Goal: Transaction & Acquisition: Purchase product/service

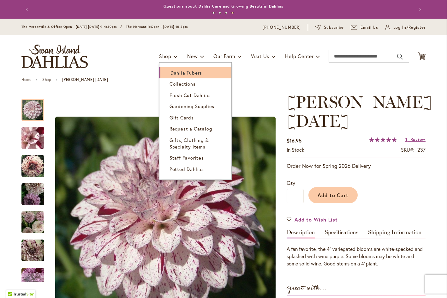
click at [172, 72] on span "Dahlia Tubers" at bounding box center [186, 72] width 32 height 6
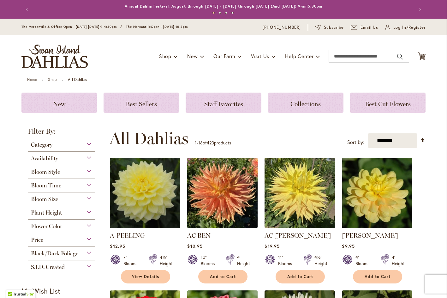
click at [84, 171] on div "Bloom Style" at bounding box center [62, 170] width 68 height 10
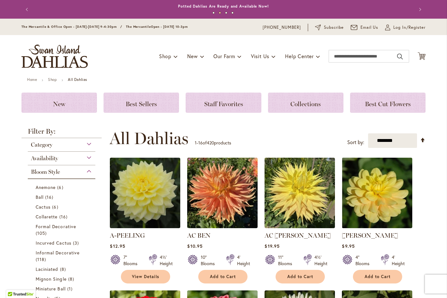
scroll to position [165, 0]
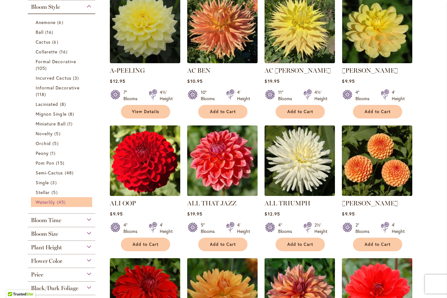
click at [49, 201] on span "Waterlily" at bounding box center [45, 202] width 19 height 6
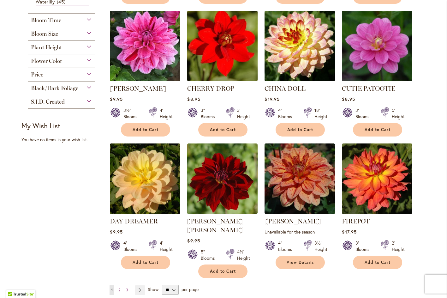
scroll to position [442, 0]
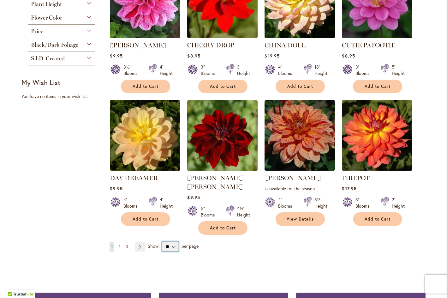
click at [171, 241] on select "** ** ** **" at bounding box center [170, 246] width 17 height 10
select select "**"
click at [162, 241] on select "** ** ** **" at bounding box center [170, 246] width 17 height 10
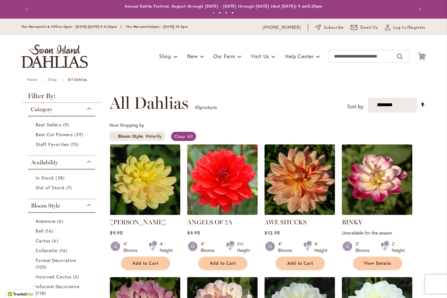
click at [113, 137] on link "Remove Bloom Style Waterlily" at bounding box center [115, 136] width 4 height 4
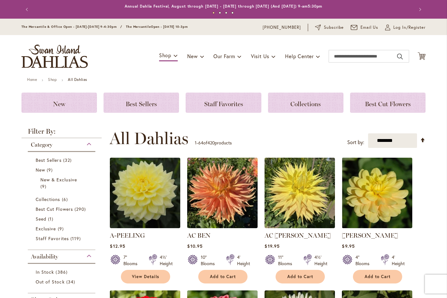
scroll to position [133, 0]
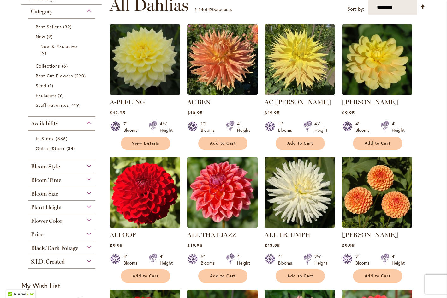
click at [69, 165] on div "Bloom Style" at bounding box center [62, 165] width 68 height 10
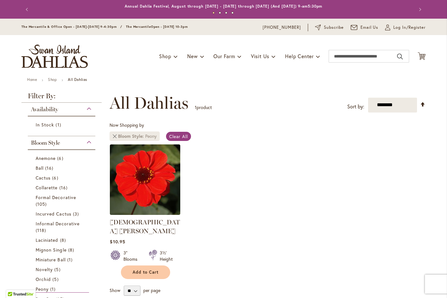
click at [113, 136] on link "Remove Bloom Style Peony" at bounding box center [115, 136] width 4 height 4
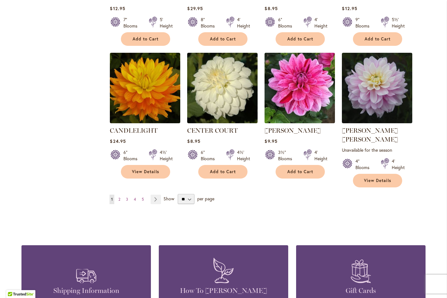
scroll to position [2146, 0]
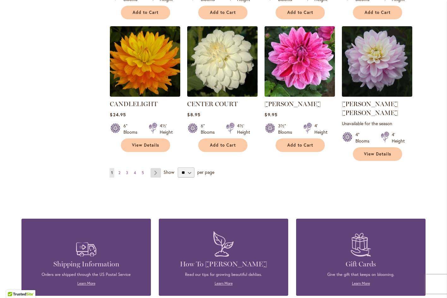
click at [154, 168] on link "Page Next" at bounding box center [156, 172] width 10 height 9
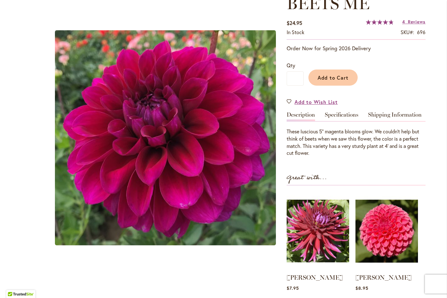
scroll to position [95, 0]
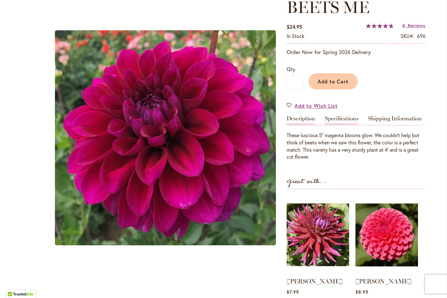
click at [337, 119] on link "Specifications" at bounding box center [341, 120] width 33 height 9
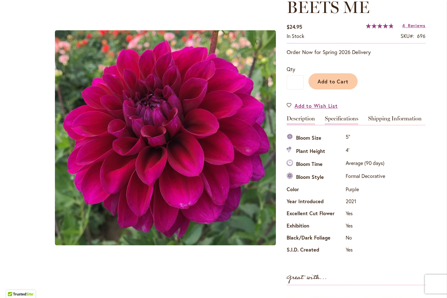
click at [302, 117] on link "Description" at bounding box center [301, 120] width 28 height 9
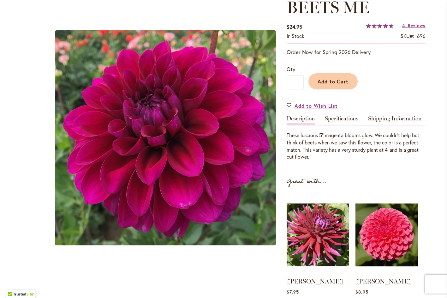
scroll to position [0, 0]
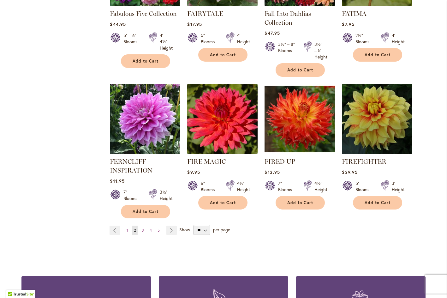
scroll to position [2146, 0]
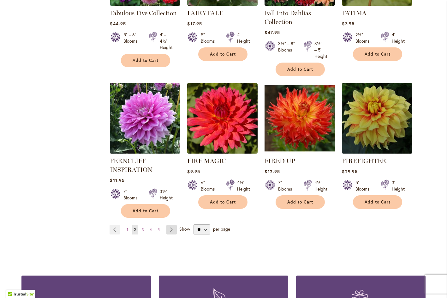
click at [167, 225] on link "Page Next" at bounding box center [171, 229] width 10 height 9
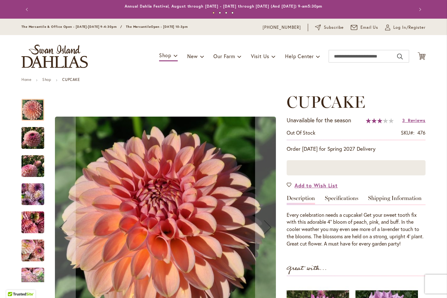
click at [27, 142] on img "CUPCAKE" at bounding box center [32, 138] width 23 height 30
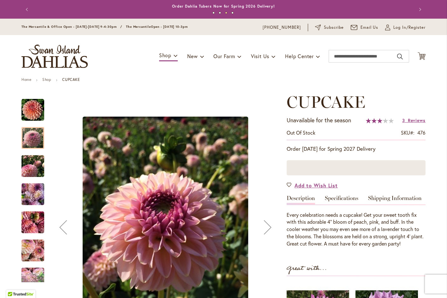
click at [29, 169] on img "CUPCAKE" at bounding box center [32, 166] width 23 height 30
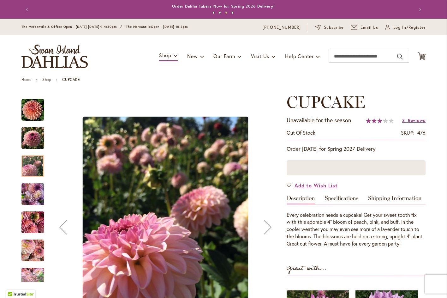
click at [32, 199] on img "CUPCAKE" at bounding box center [32, 194] width 23 height 30
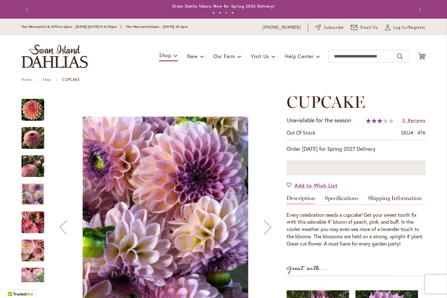
click at [31, 225] on img "CUPCAKE" at bounding box center [32, 222] width 45 height 34
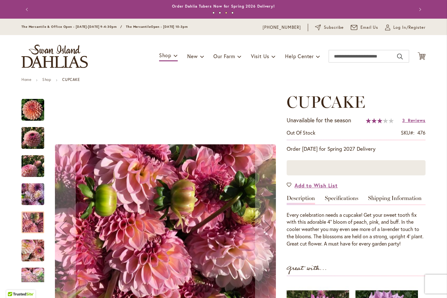
click at [33, 248] on img "CUPCAKE" at bounding box center [32, 250] width 23 height 30
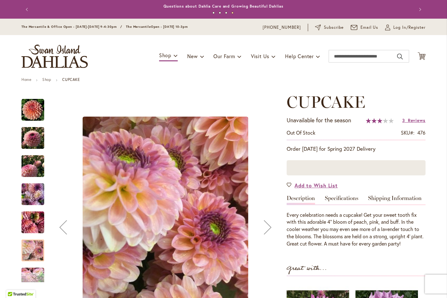
click at [34, 276] on div "Next" at bounding box center [32, 276] width 9 height 9
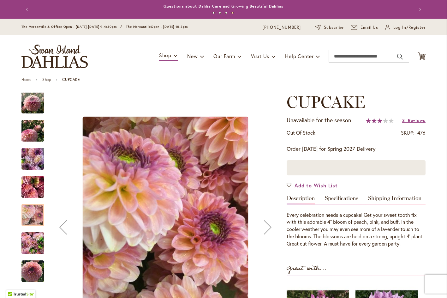
click at [34, 247] on img "CUPCAKE" at bounding box center [32, 243] width 23 height 30
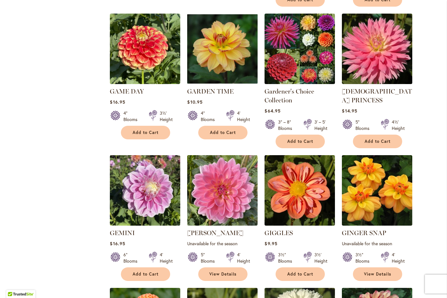
scroll to position [600, 0]
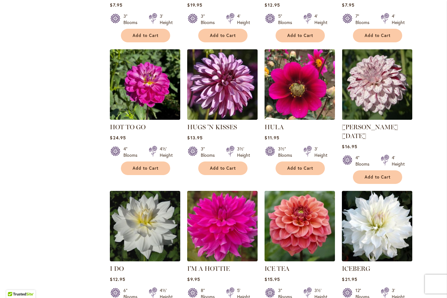
scroll to position [2051, 0]
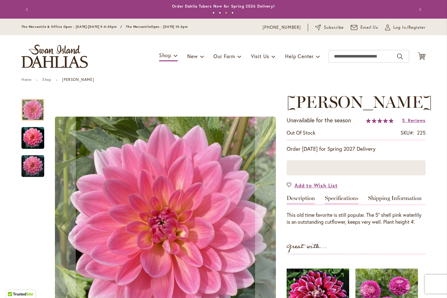
click at [346, 199] on link "Specifications" at bounding box center [341, 199] width 33 height 9
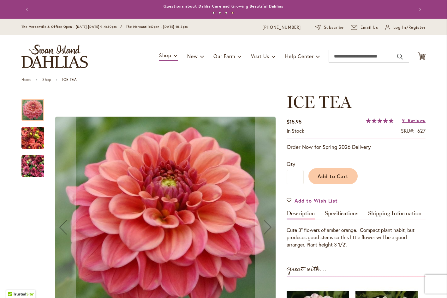
click at [35, 163] on img "ICE TEA" at bounding box center [32, 166] width 23 height 30
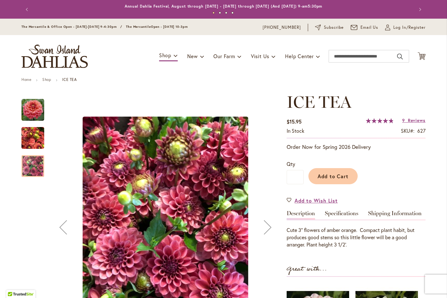
click at [33, 141] on img "ICE TEA" at bounding box center [32, 138] width 23 height 30
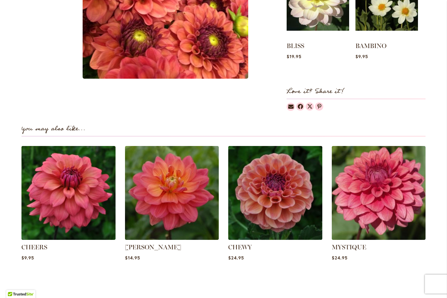
scroll to position [347, 0]
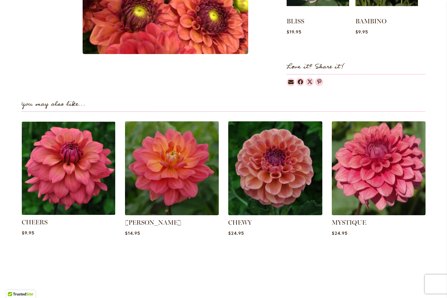
click at [57, 169] on img at bounding box center [69, 168] width 98 height 98
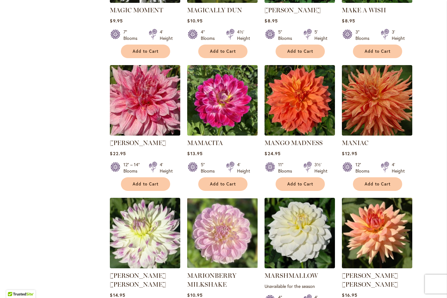
scroll to position [2083, 0]
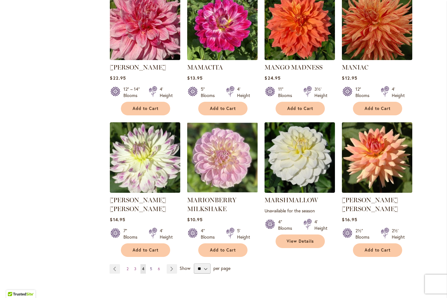
click at [150, 264] on link "Page 5" at bounding box center [150, 268] width 5 height 9
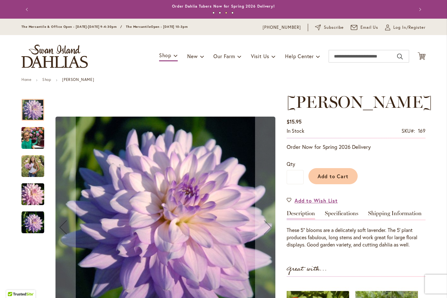
click at [26, 163] on img "JORDAN NICOLE" at bounding box center [32, 165] width 23 height 28
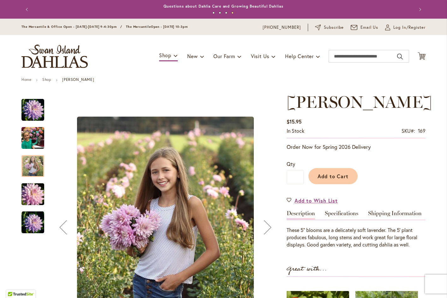
click at [31, 109] on img "JORDAN NICOLE" at bounding box center [32, 109] width 23 height 23
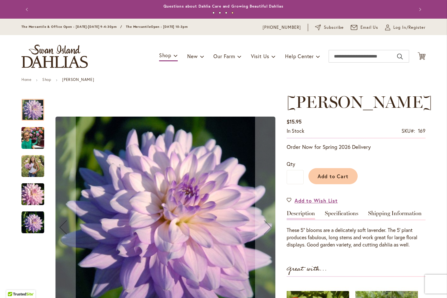
click at [31, 217] on img "JORDAN NICOLE" at bounding box center [32, 222] width 23 height 23
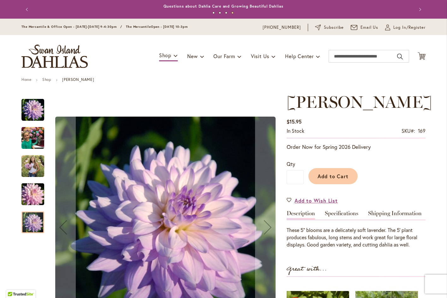
click at [30, 137] on img "JORDAN NICOLE" at bounding box center [32, 138] width 23 height 30
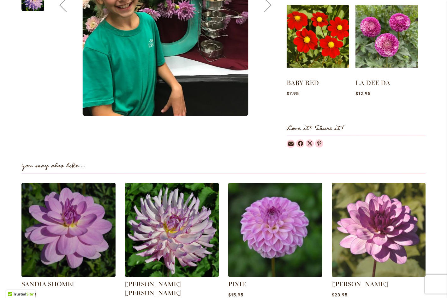
scroll to position [316, 0]
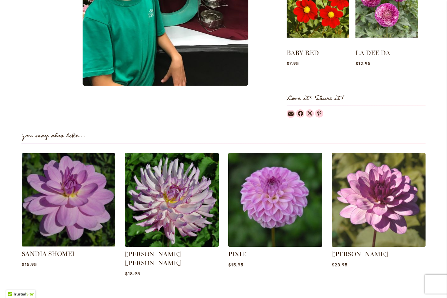
click at [73, 199] on img at bounding box center [69, 200] width 98 height 98
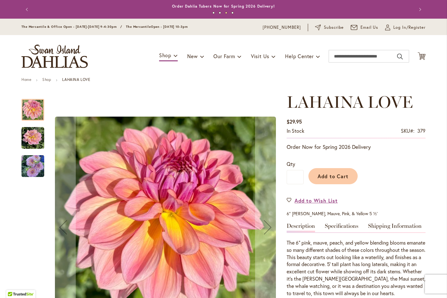
scroll to position [32, 0]
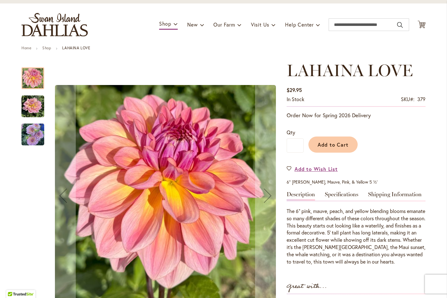
click at [27, 105] on img "LAHAINA LOVE" at bounding box center [32, 106] width 23 height 23
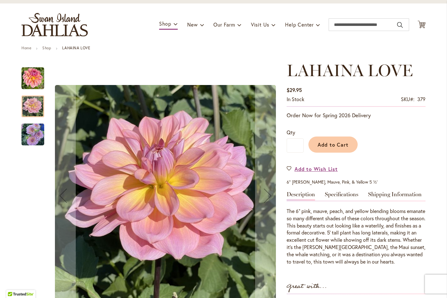
click at [30, 135] on img "LAHAINA LOVE" at bounding box center [32, 134] width 23 height 24
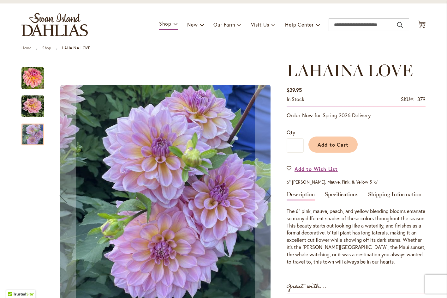
click at [36, 115] on img "LAHAINA LOVE" at bounding box center [32, 106] width 23 height 23
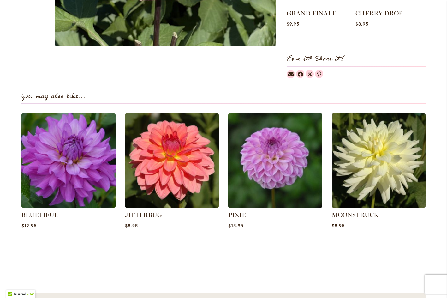
scroll to position [410, 0]
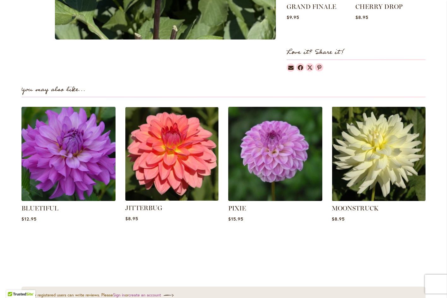
click at [173, 144] on img at bounding box center [172, 154] width 98 height 98
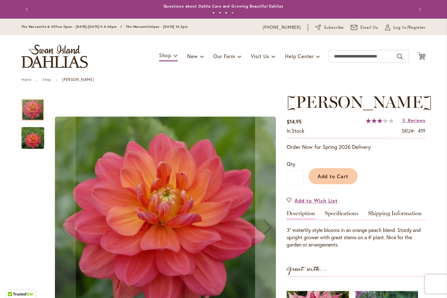
click at [33, 108] on div at bounding box center [32, 110] width 23 height 22
click at [34, 137] on img "LORA ASHLEY" at bounding box center [32, 138] width 45 height 30
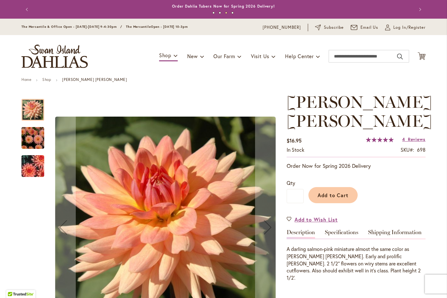
click at [26, 139] on img "MARY JO" at bounding box center [32, 138] width 45 height 30
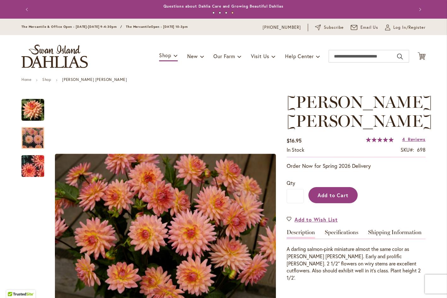
click at [336, 192] on span "Add to Cart" at bounding box center [332, 195] width 31 height 7
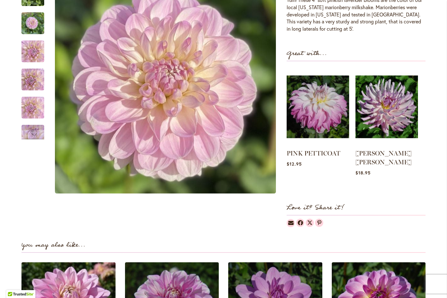
scroll to position [158, 0]
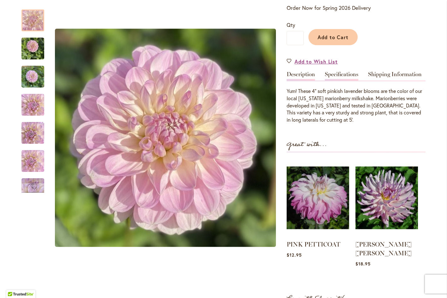
click at [337, 77] on link "Specifications" at bounding box center [341, 75] width 33 height 9
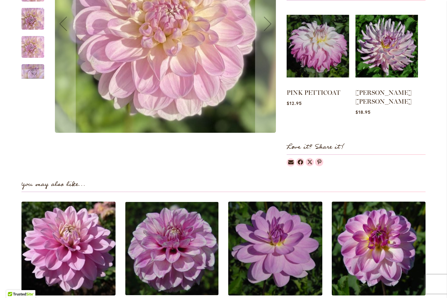
scroll to position [410, 0]
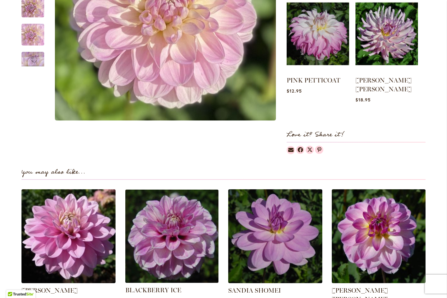
click at [168, 247] on img at bounding box center [172, 236] width 98 height 98
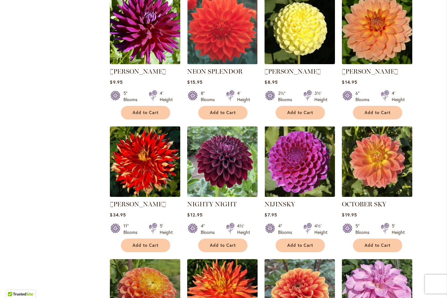
scroll to position [978, 0]
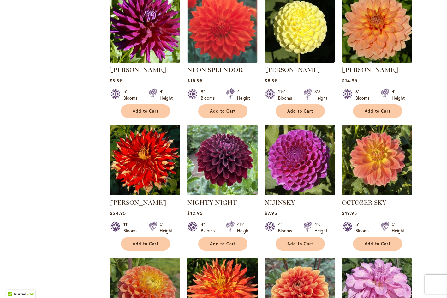
click at [61, 145] on div "Filter by: Filter By: Category Best Sellers 32 items New 9 items New & Exclusiv…" at bounding box center [223, 271] width 404 height 2244
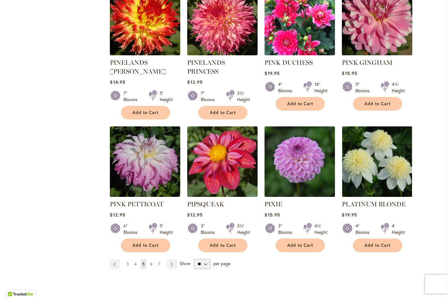
scroll to position [2083, 0]
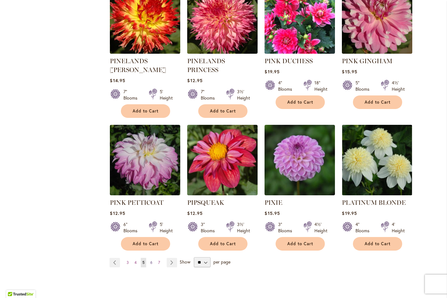
click at [150, 260] on span "6" at bounding box center [151, 262] width 2 height 5
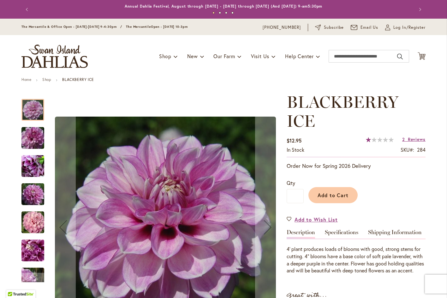
click at [29, 141] on img "BLACKBERRY ICE" at bounding box center [32, 138] width 45 height 30
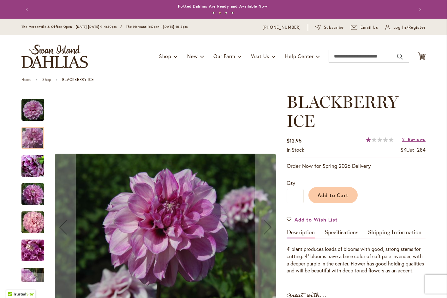
click at [36, 170] on img "BLACKBERRY ICE" at bounding box center [32, 166] width 45 height 34
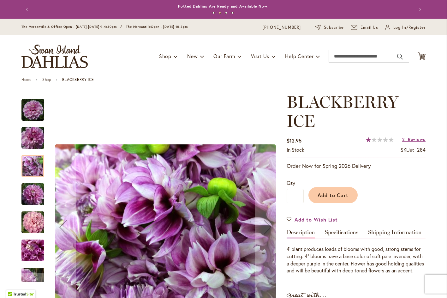
click at [35, 185] on img "BLACKBERRY ICE" at bounding box center [32, 194] width 45 height 30
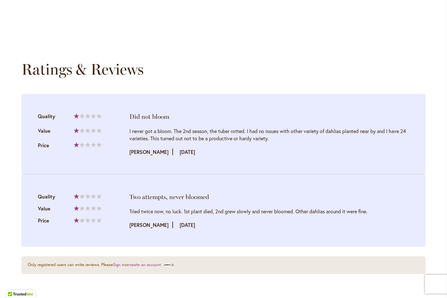
scroll to position [410, 0]
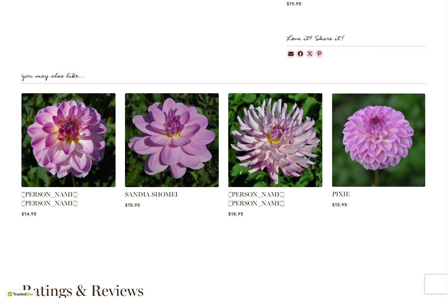
click at [390, 152] on img at bounding box center [378, 140] width 98 height 98
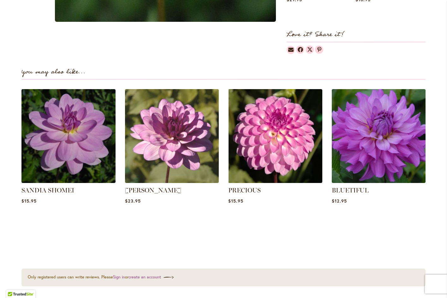
scroll to position [379, 0]
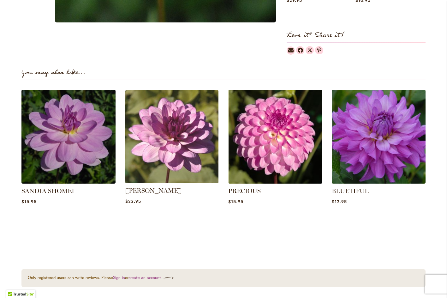
click at [178, 158] on img at bounding box center [172, 136] width 98 height 98
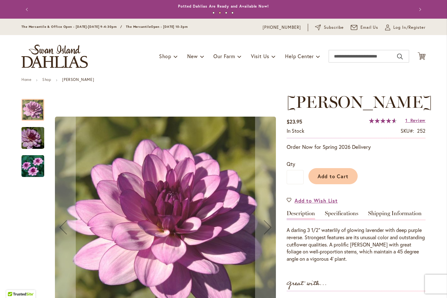
click at [30, 134] on img "LAUREN MICHELE" at bounding box center [32, 138] width 45 height 30
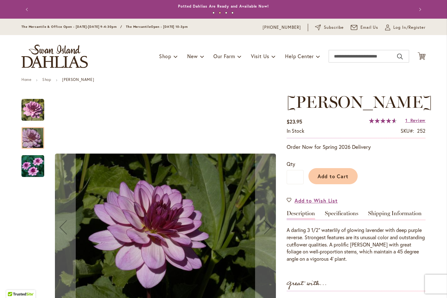
click at [30, 162] on img "LAUREN MICHELE" at bounding box center [32, 166] width 23 height 23
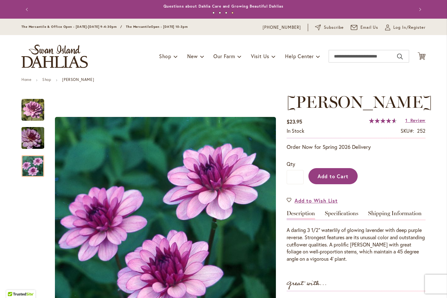
click at [329, 179] on span "Add to Cart" at bounding box center [332, 176] width 31 height 7
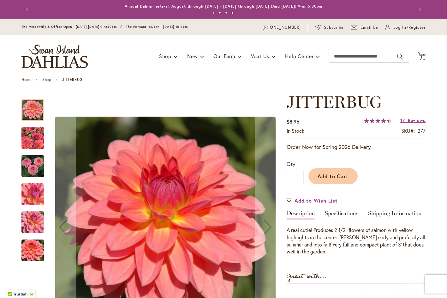
click at [32, 218] on img "JITTERBUG" at bounding box center [32, 222] width 45 height 34
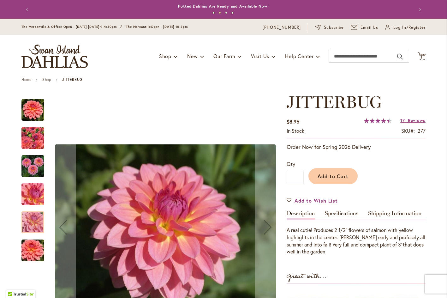
click at [29, 250] on img "JITTERBUG" at bounding box center [32, 250] width 45 height 30
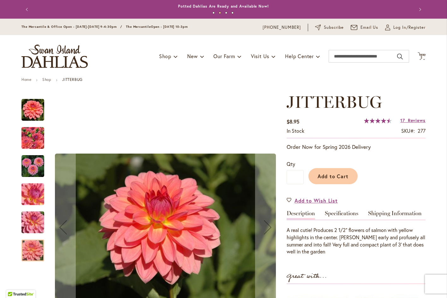
click at [27, 166] on img "JITTERBUG" at bounding box center [32, 166] width 23 height 23
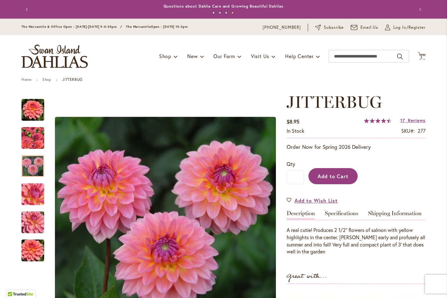
click at [331, 177] on span "Add to Cart" at bounding box center [332, 176] width 31 height 7
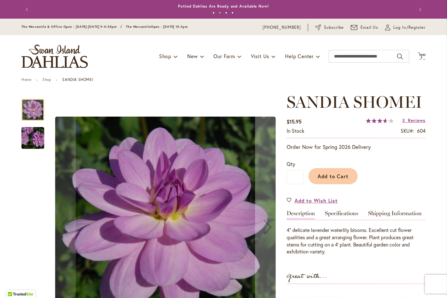
click at [32, 140] on img "SANDIA SHOMEI" at bounding box center [32, 138] width 45 height 30
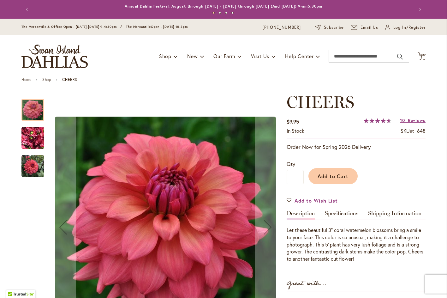
click at [33, 138] on img "CHEERS" at bounding box center [32, 138] width 23 height 30
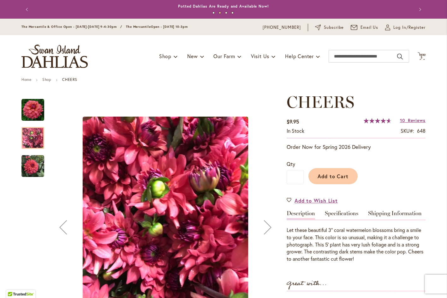
click at [37, 167] on img "CHEERS" at bounding box center [32, 166] width 23 height 23
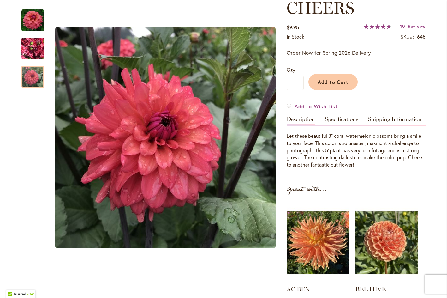
scroll to position [95, 0]
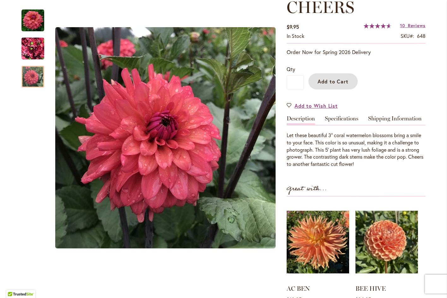
click at [319, 83] on span "Add to Cart" at bounding box center [332, 81] width 31 height 7
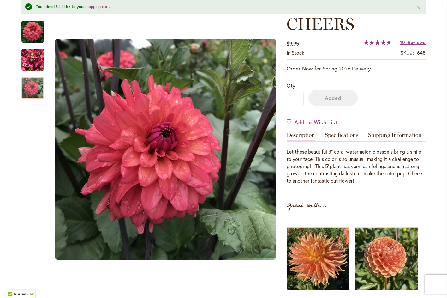
scroll to position [111, 0]
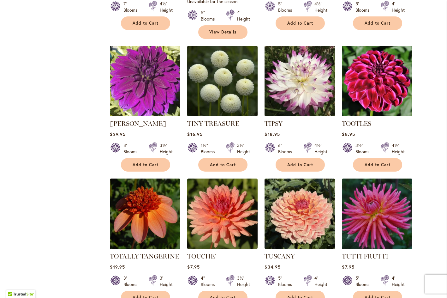
scroll to position [2058, 0]
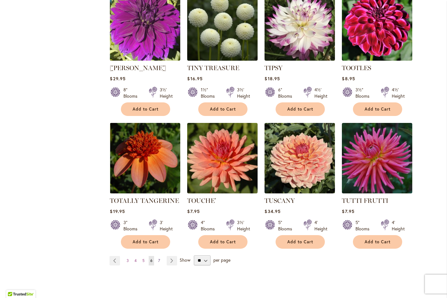
click at [157, 256] on link "Page 7" at bounding box center [159, 260] width 5 height 9
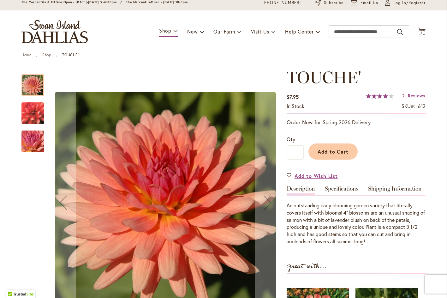
scroll to position [95, 0]
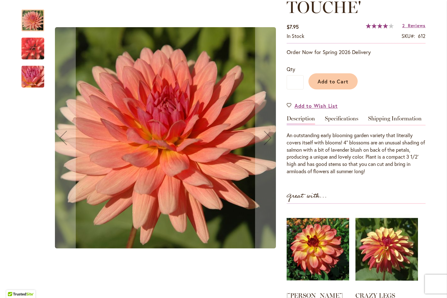
click at [36, 49] on img "TOUCHE'" at bounding box center [32, 48] width 45 height 42
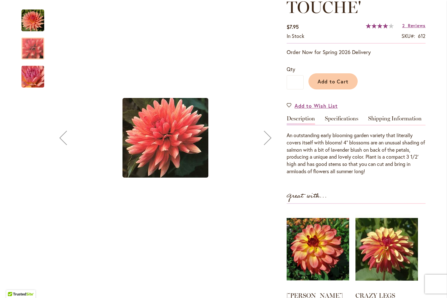
click at [32, 71] on img "TOUCHE'" at bounding box center [32, 77] width 45 height 34
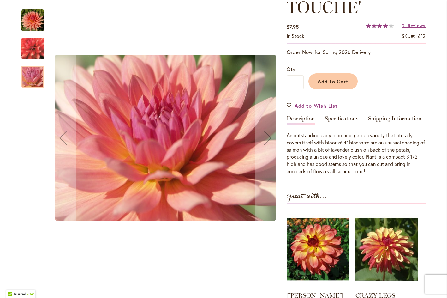
click at [34, 24] on img "TOUCHE'" at bounding box center [32, 20] width 23 height 23
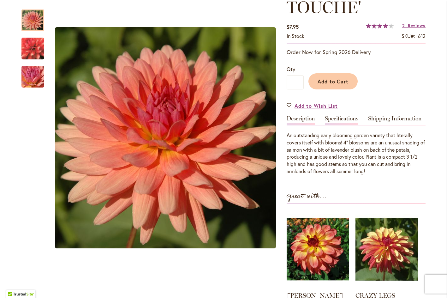
click at [345, 118] on link "Specifications" at bounding box center [341, 120] width 33 height 9
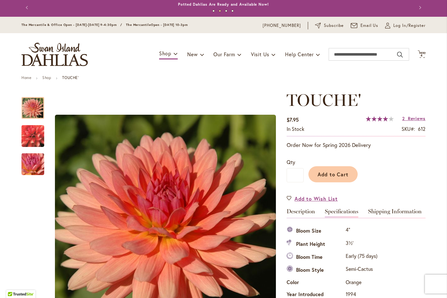
scroll to position [0, 0]
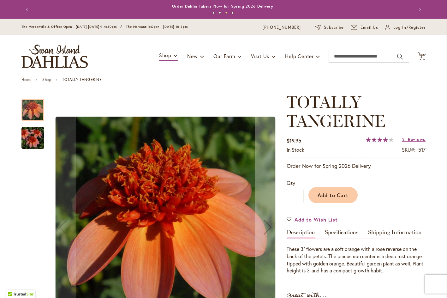
click at [34, 137] on img "TOTALLY TANGERINE" at bounding box center [32, 138] width 45 height 30
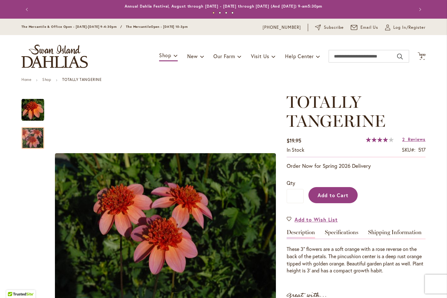
click at [328, 198] on span "Add to Cart" at bounding box center [332, 195] width 31 height 7
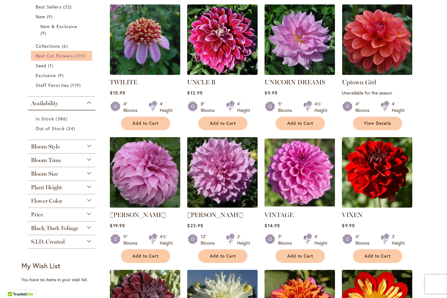
scroll to position [158, 0]
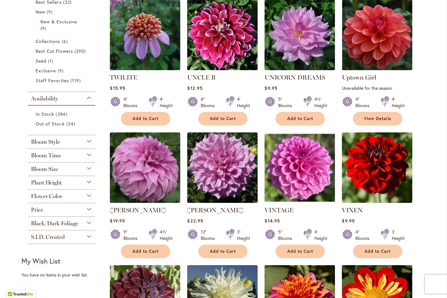
click at [64, 197] on div "Flower Color" at bounding box center [62, 194] width 68 height 10
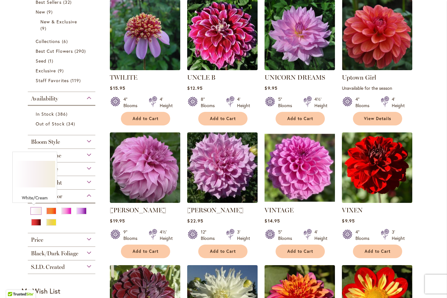
click at [33, 209] on div "White/Cream" at bounding box center [36, 210] width 10 height 7
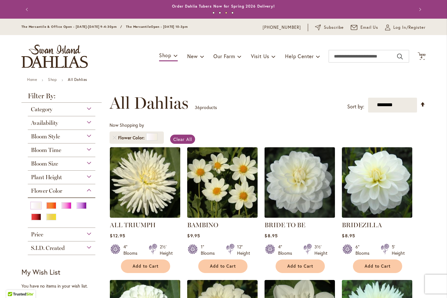
click at [294, 179] on img at bounding box center [300, 182] width 74 height 74
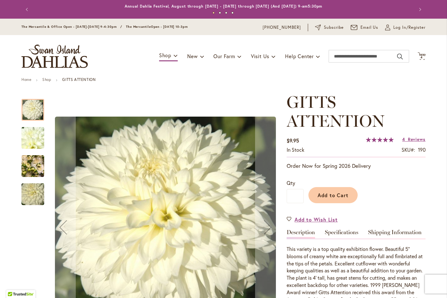
click at [27, 165] on img "GITTS ATTENTION" at bounding box center [32, 166] width 23 height 30
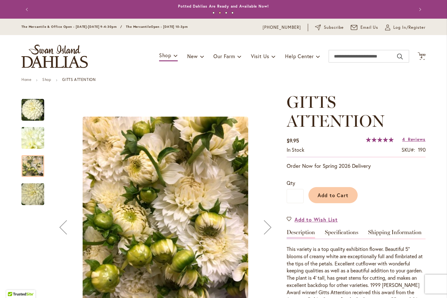
click at [27, 196] on img "GITTS ATTENTION" at bounding box center [32, 194] width 45 height 30
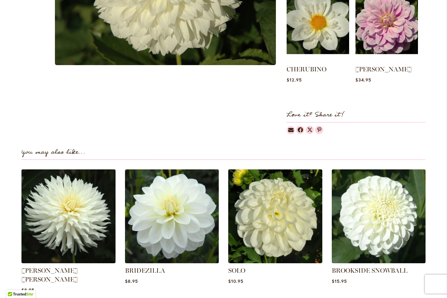
scroll to position [379, 0]
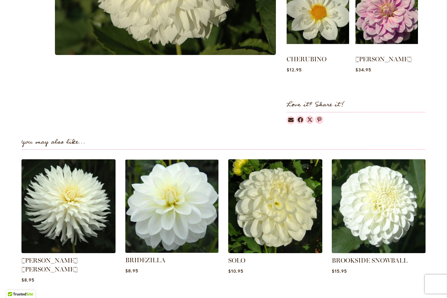
click at [169, 211] on img at bounding box center [172, 206] width 98 height 98
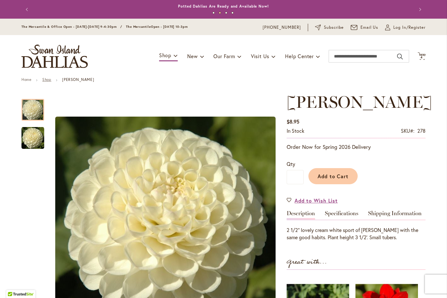
click at [45, 80] on link "Shop" at bounding box center [46, 79] width 9 height 5
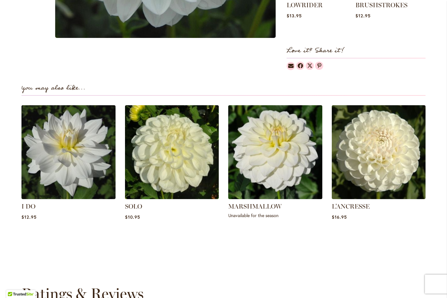
scroll to position [379, 0]
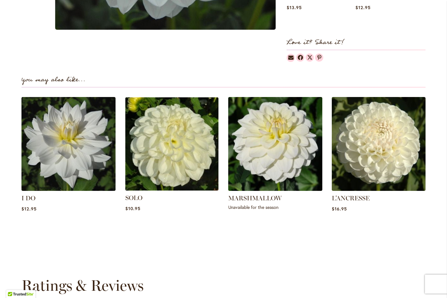
click at [183, 171] on img at bounding box center [172, 144] width 98 height 98
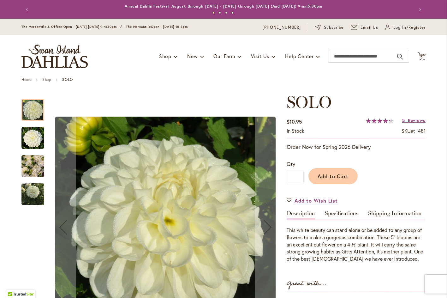
click at [35, 138] on img "SOLO" at bounding box center [32, 138] width 23 height 23
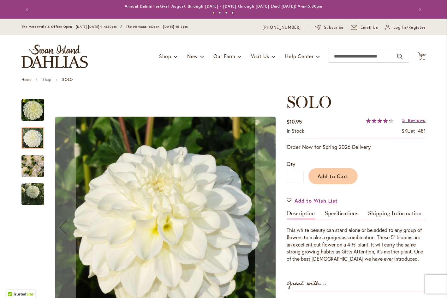
click at [33, 171] on img "SOLO" at bounding box center [32, 166] width 23 height 30
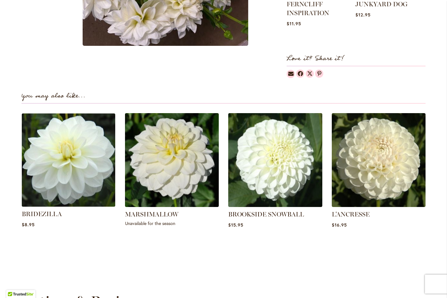
scroll to position [158, 0]
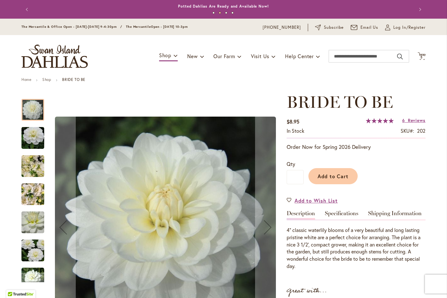
click at [38, 171] on img "BRIDE TO BE" at bounding box center [32, 166] width 45 height 34
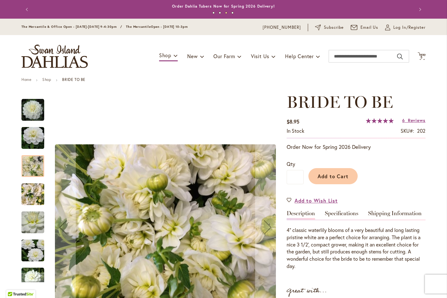
click at [37, 202] on img "BRIDE TO BE" at bounding box center [32, 194] width 23 height 30
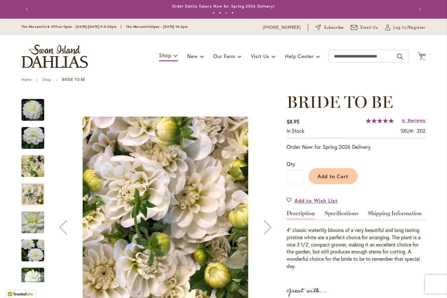
click at [36, 227] on img "BRIDE TO BE" at bounding box center [32, 222] width 45 height 43
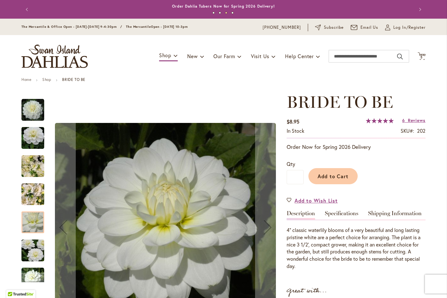
click at [39, 252] on img "BRIDE TO BE" at bounding box center [32, 250] width 45 height 30
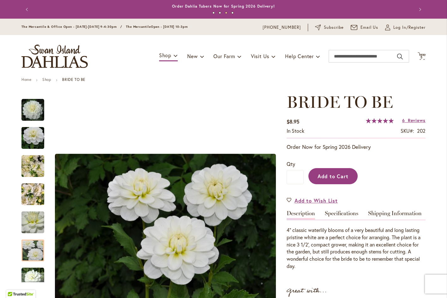
click at [342, 177] on span "Add to Cart" at bounding box center [332, 176] width 31 height 7
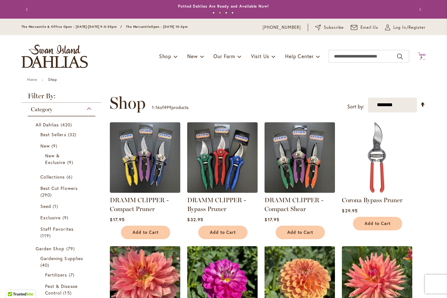
click at [421, 57] on span "6 6 items" at bounding box center [421, 57] width 6 height 3
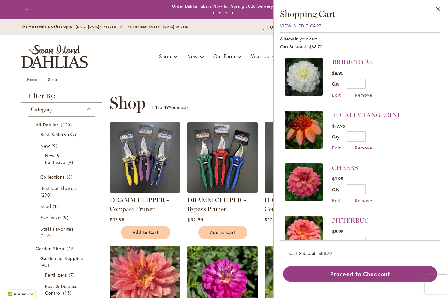
click at [293, 24] on span "View & Edit Cart" at bounding box center [301, 26] width 42 height 6
